Goal: Contribute content: Add original content to the website for others to see

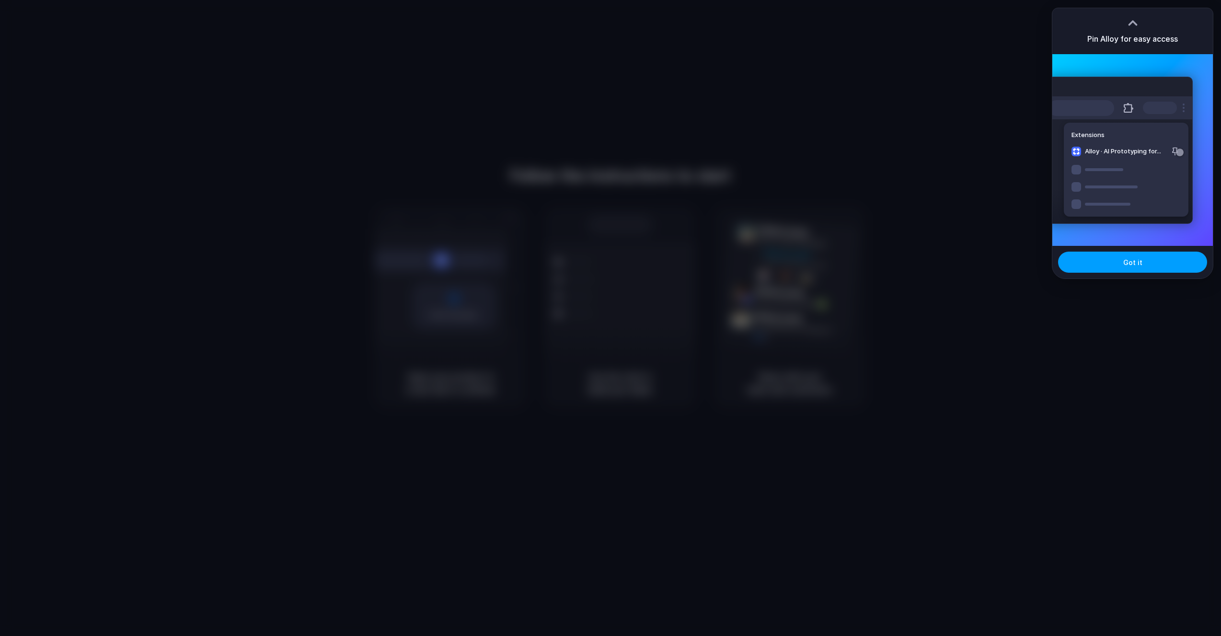
click at [1120, 261] on button "Got it" at bounding box center [1132, 262] width 149 height 21
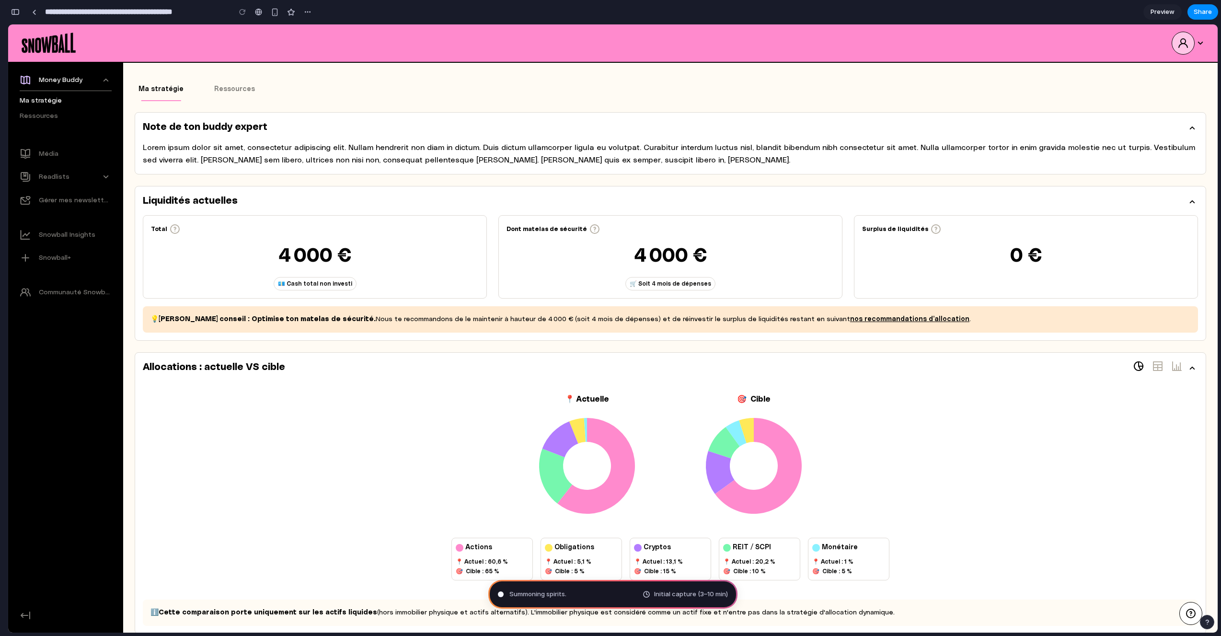
scroll to position [37, 0]
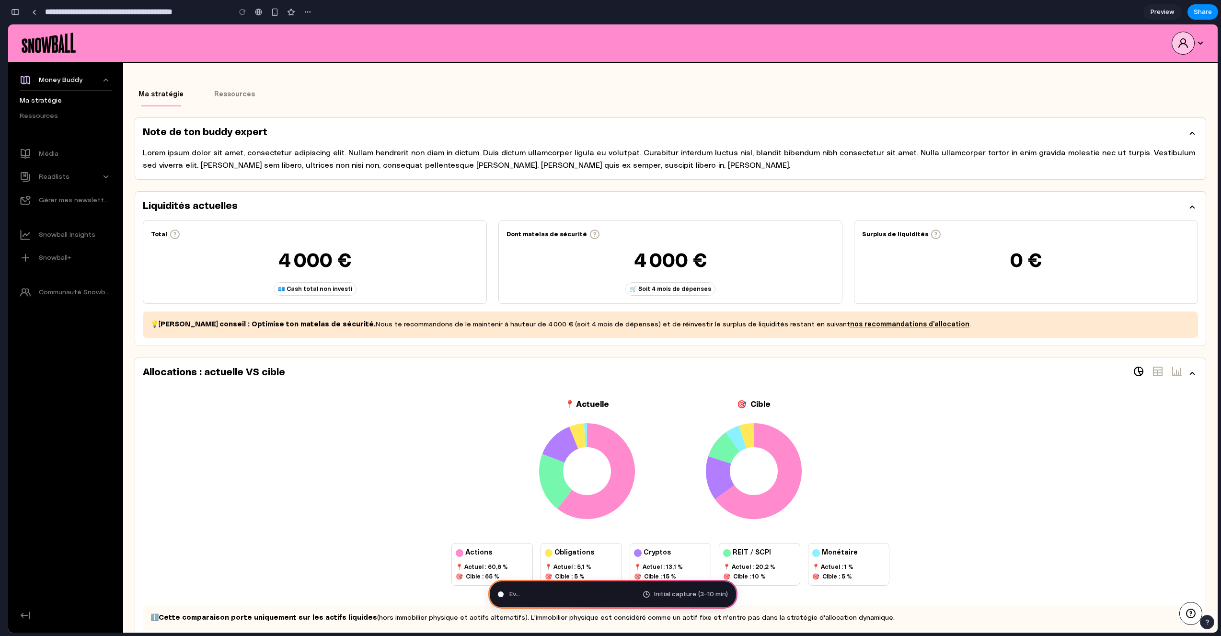
type input "**********"
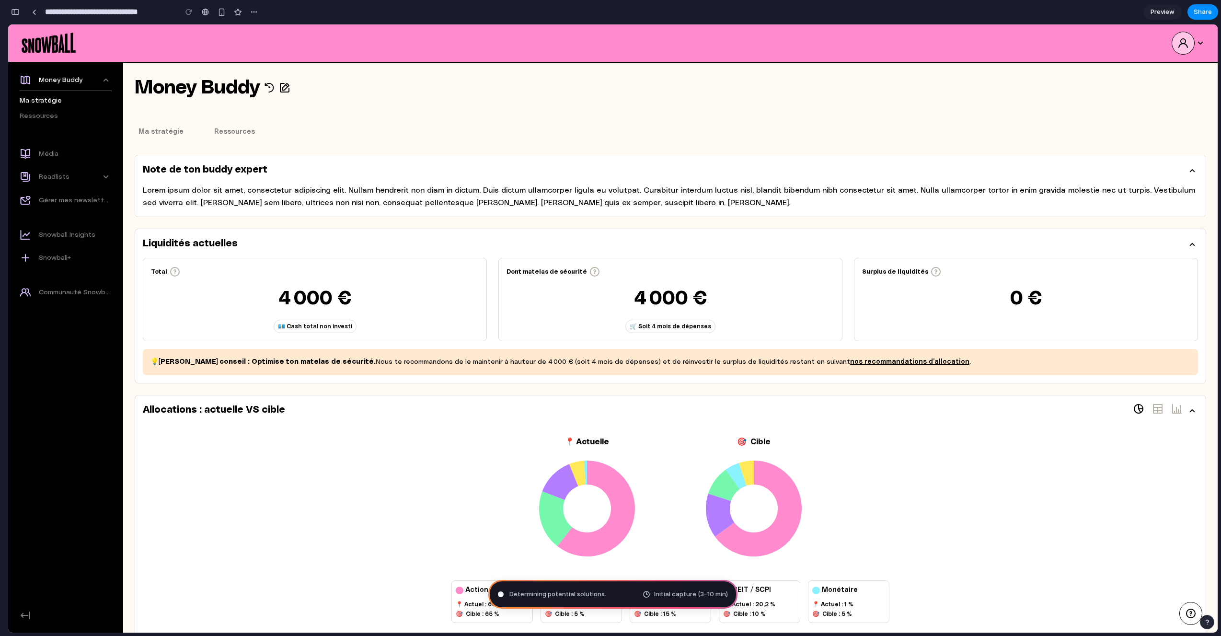
scroll to position [32, 0]
